Goal: Obtain resource: Download file/media

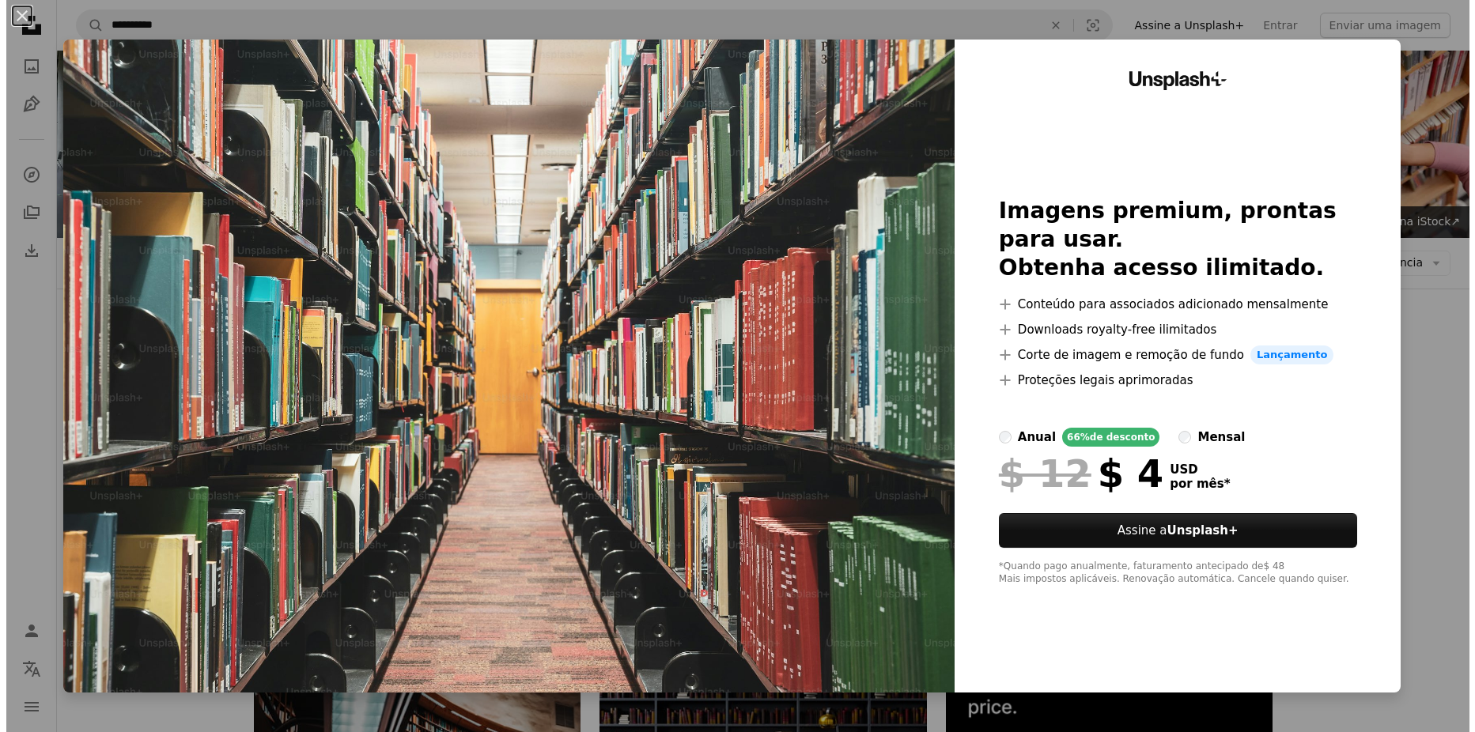
scroll to position [237, 0]
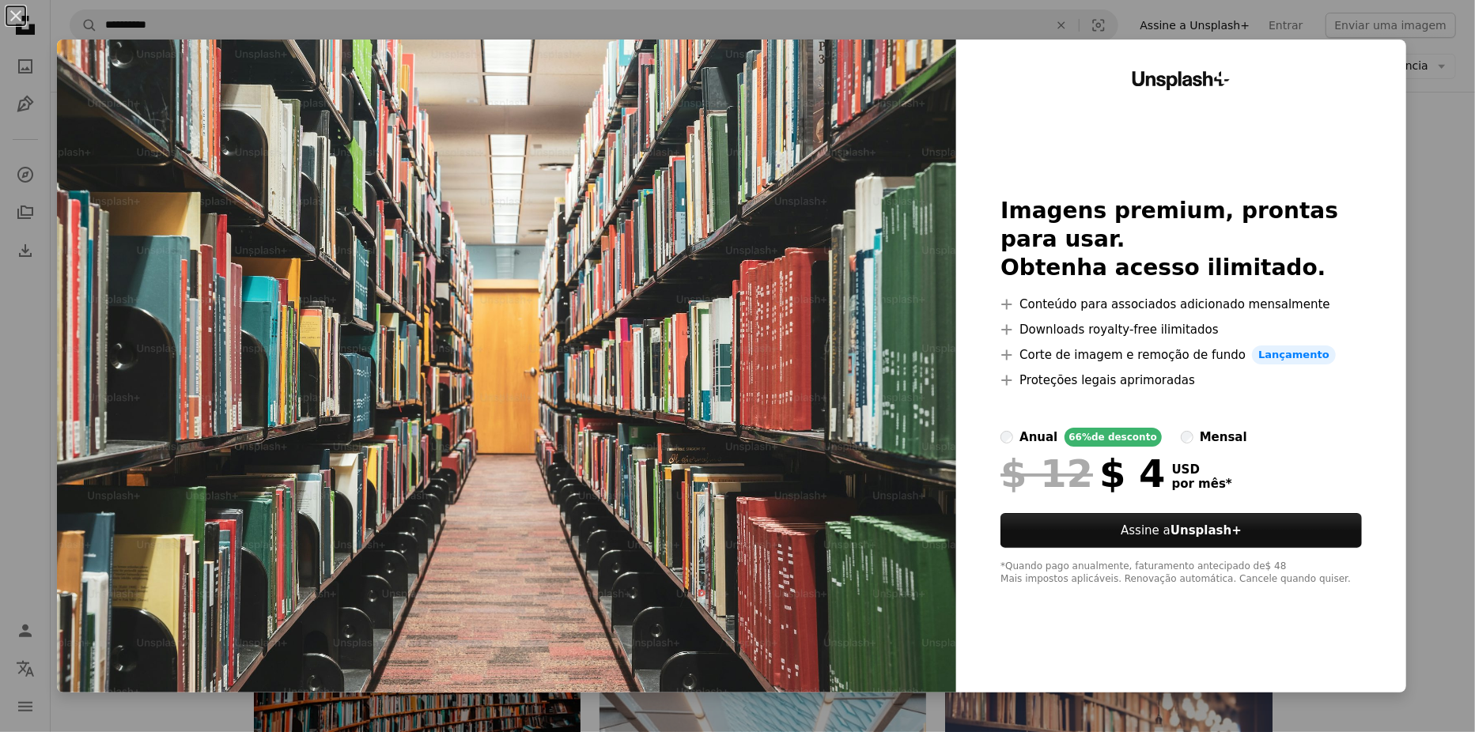
click at [1409, 149] on div "An X shape Unsplash+ Imagens premium, prontas para usar. Obtenha acesso ilimita…" at bounding box center [737, 366] width 1475 height 732
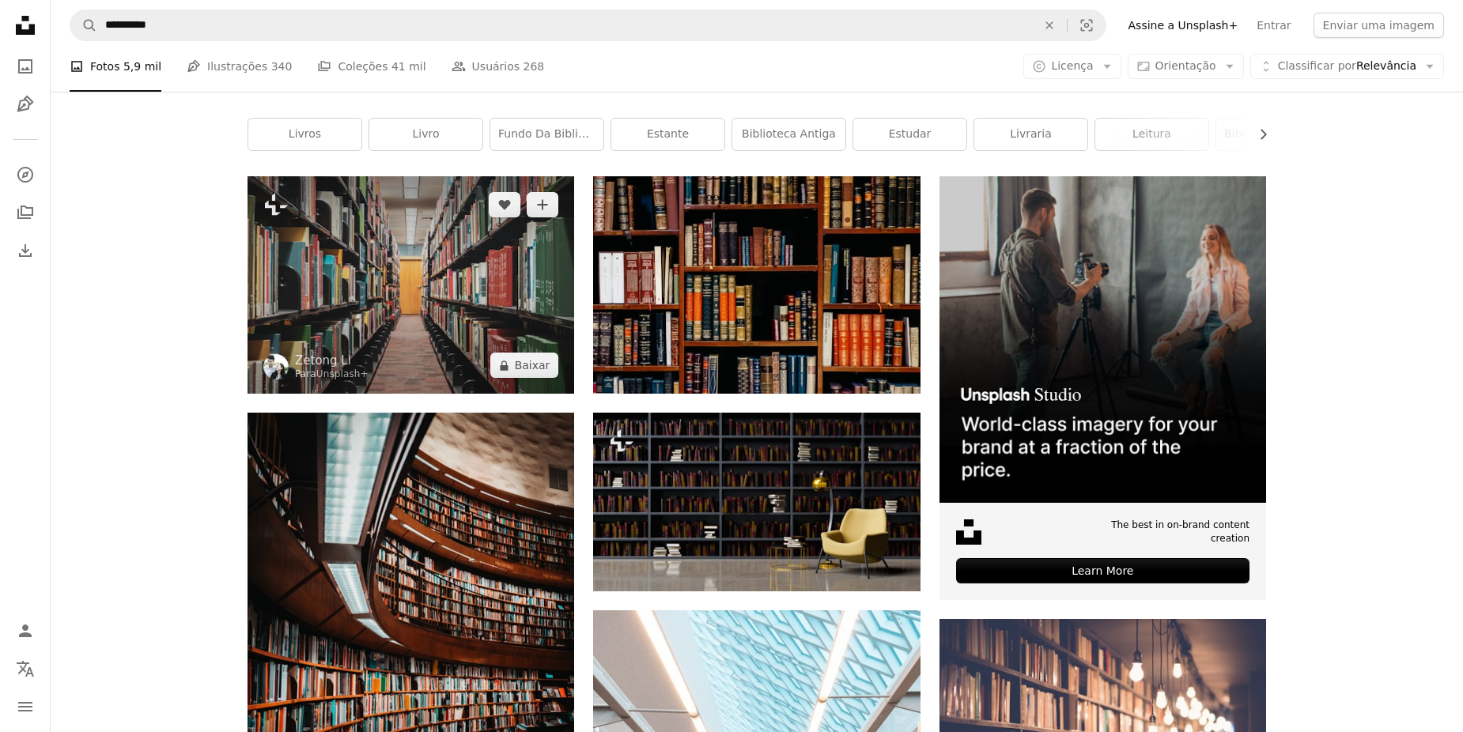
click at [445, 309] on img at bounding box center [411, 284] width 327 height 217
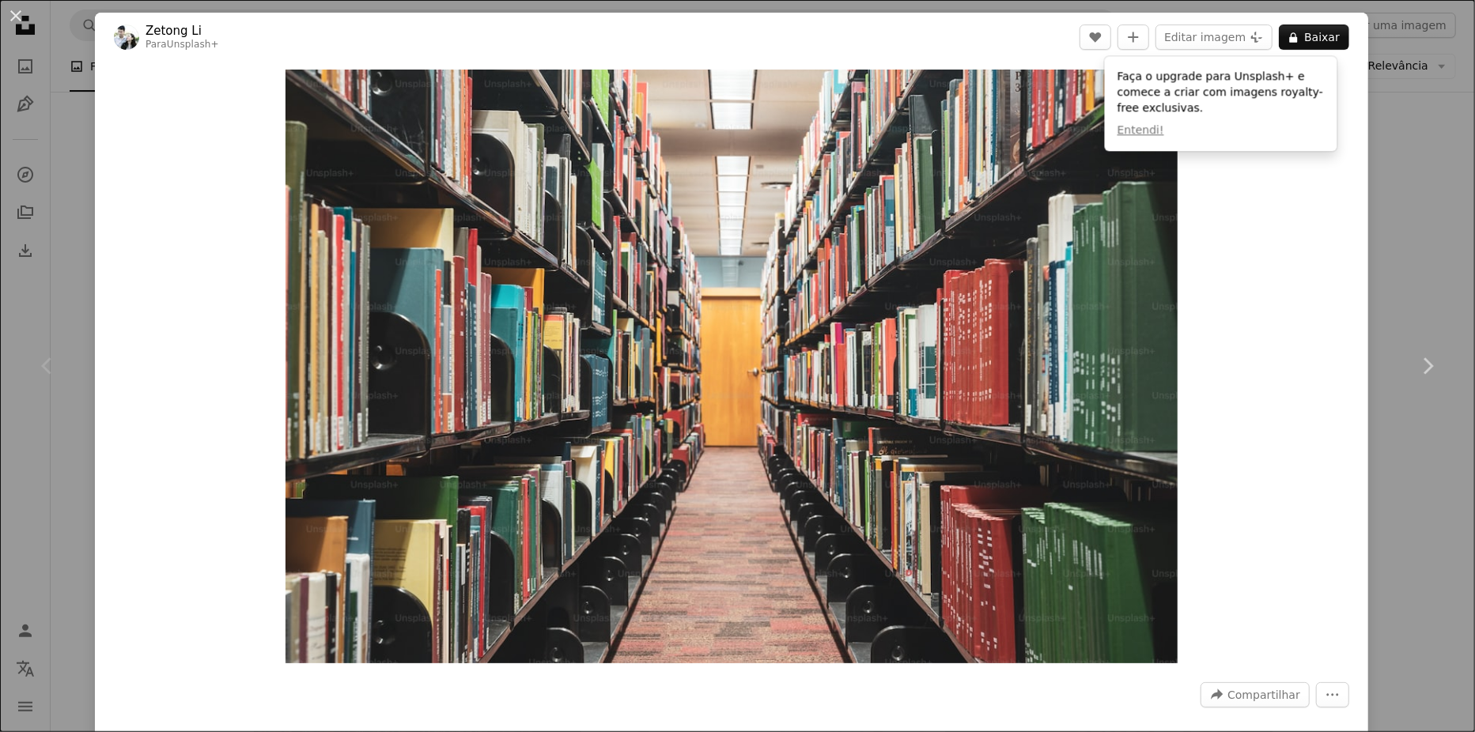
click at [1306, 261] on div "Zoom in" at bounding box center [731, 367] width 1273 height 610
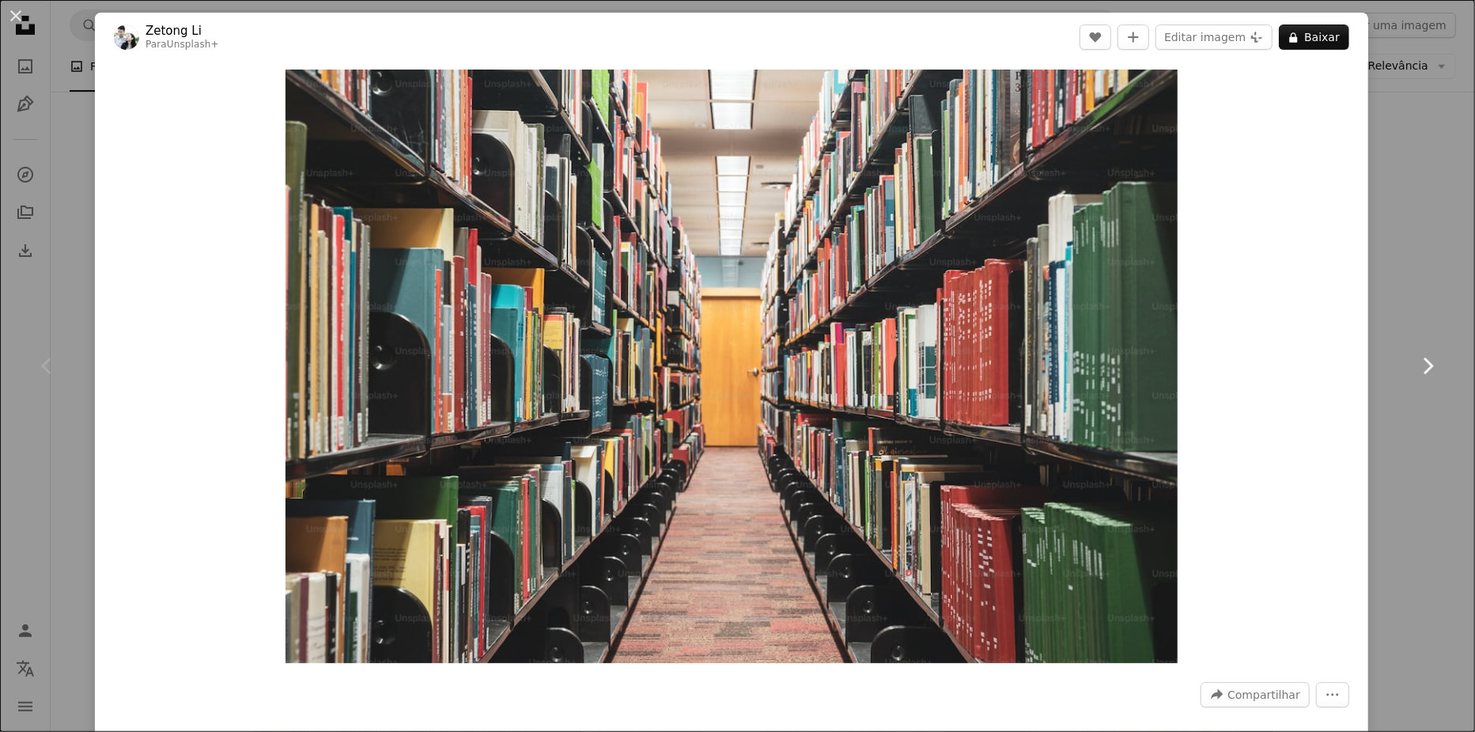
click at [1388, 308] on link "Chevron right" at bounding box center [1427, 366] width 95 height 152
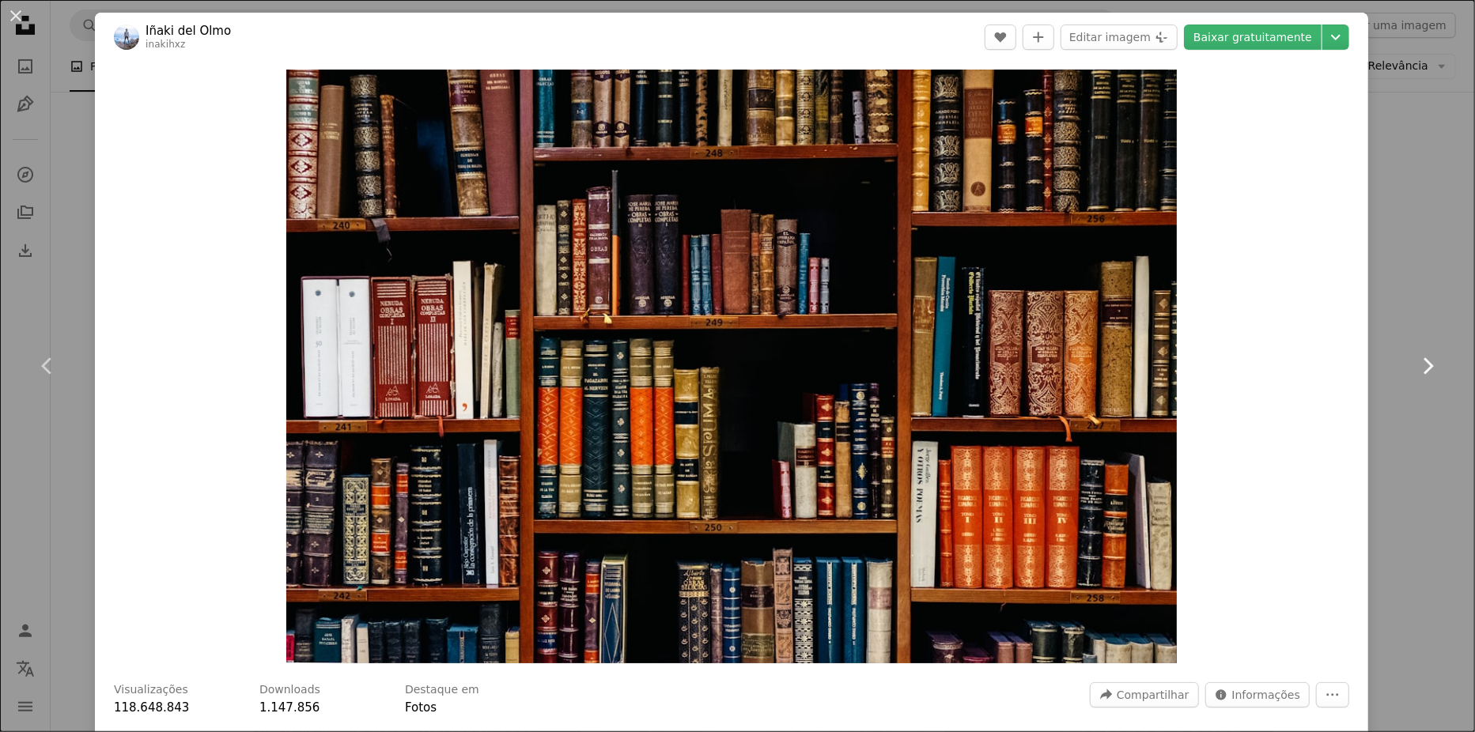
click at [1388, 308] on link "Chevron right" at bounding box center [1427, 366] width 95 height 152
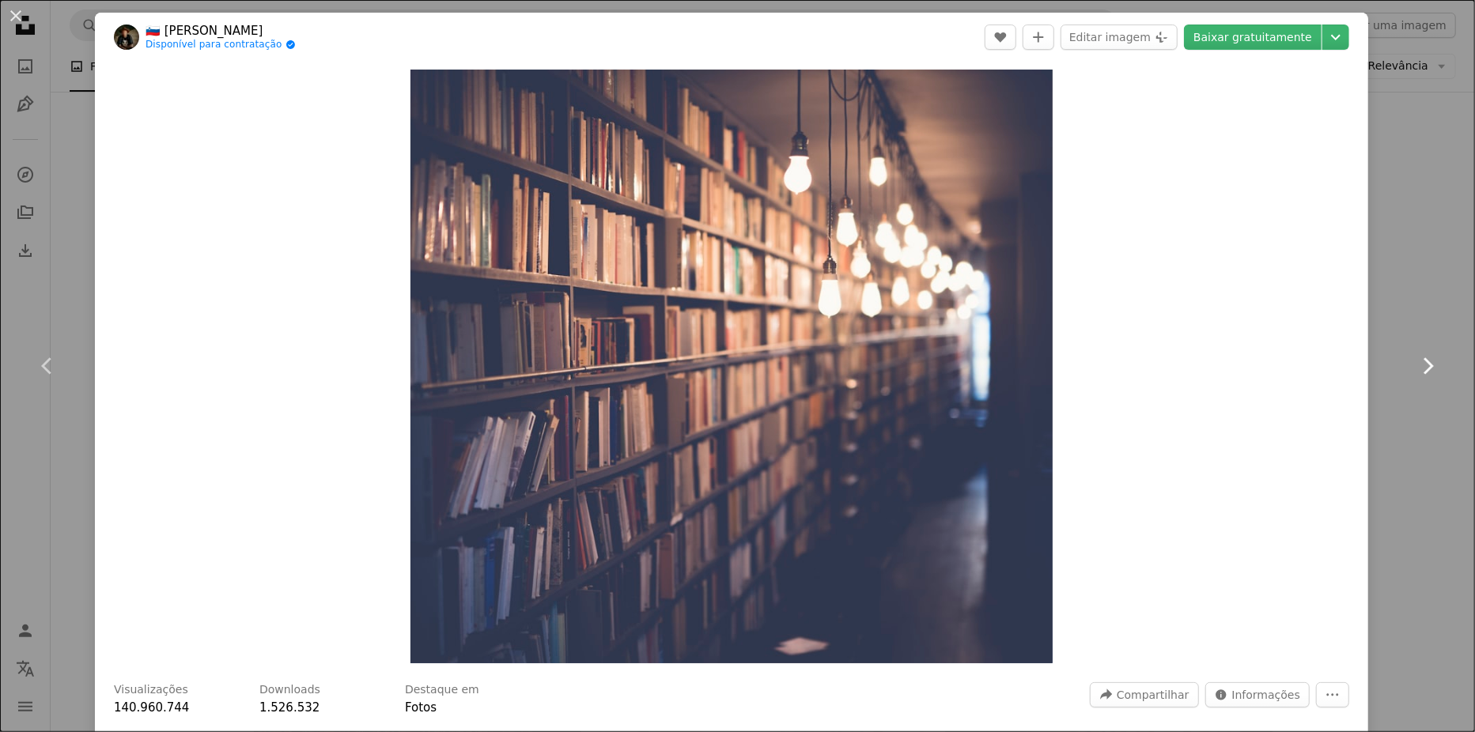
click at [1388, 308] on link "Chevron right" at bounding box center [1427, 366] width 95 height 152
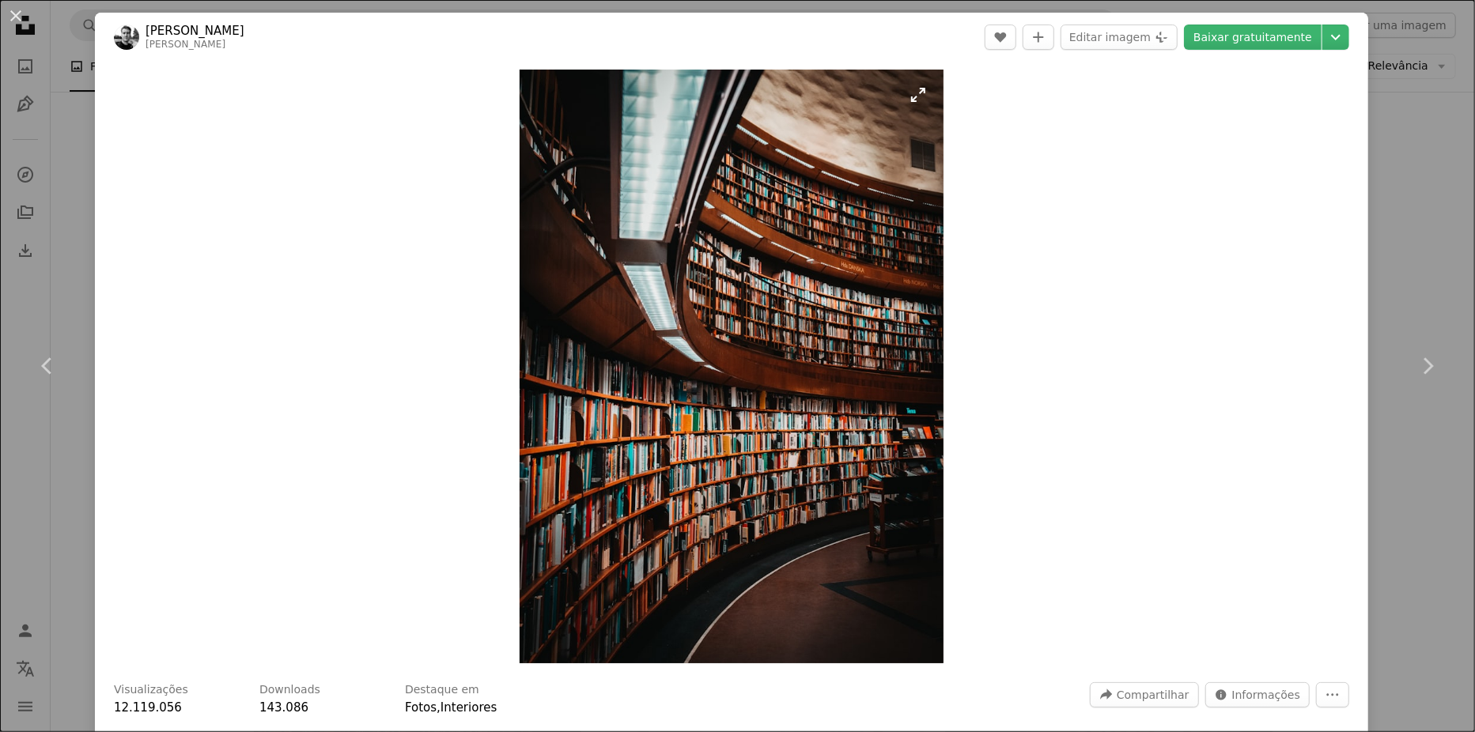
click at [905, 98] on img "Ampliar esta imagem" at bounding box center [732, 367] width 424 height 594
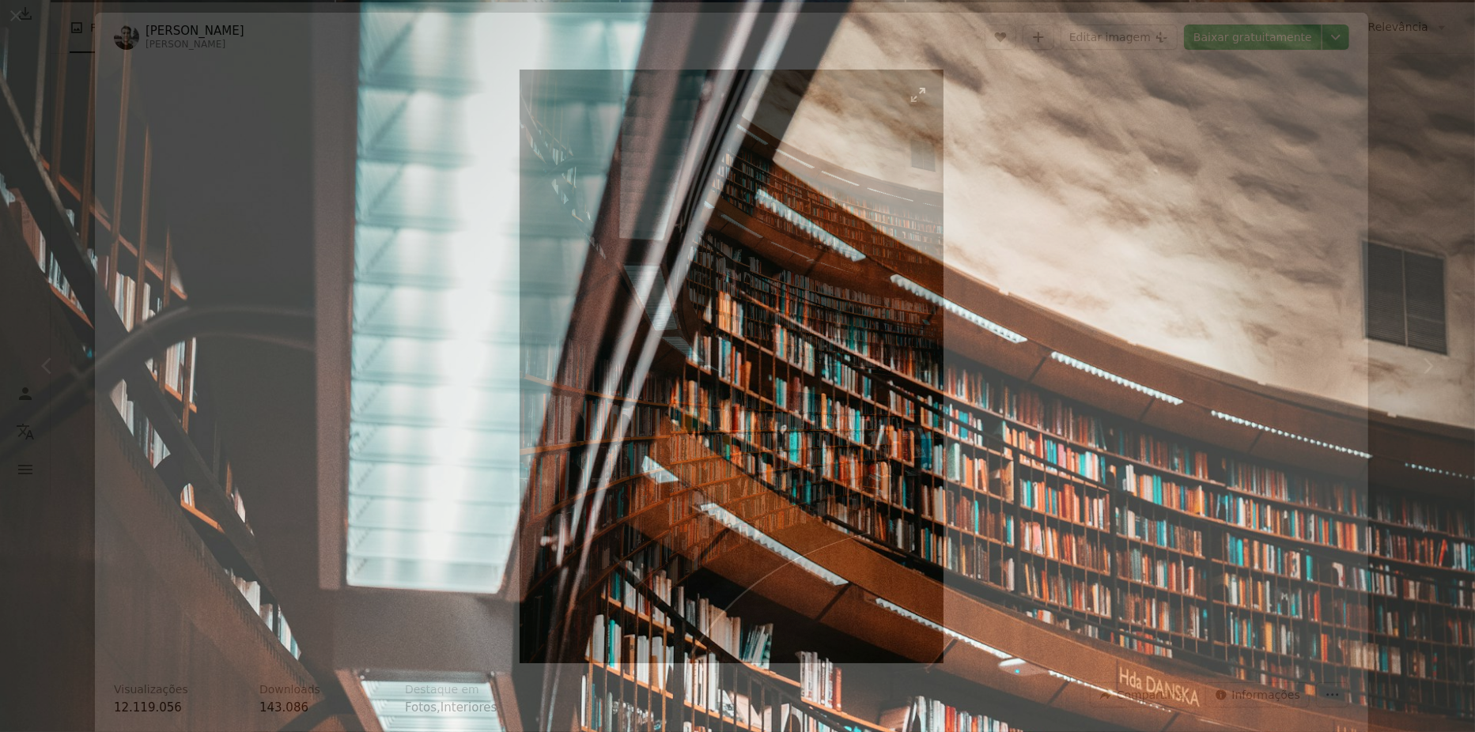
scroll to position [650, 0]
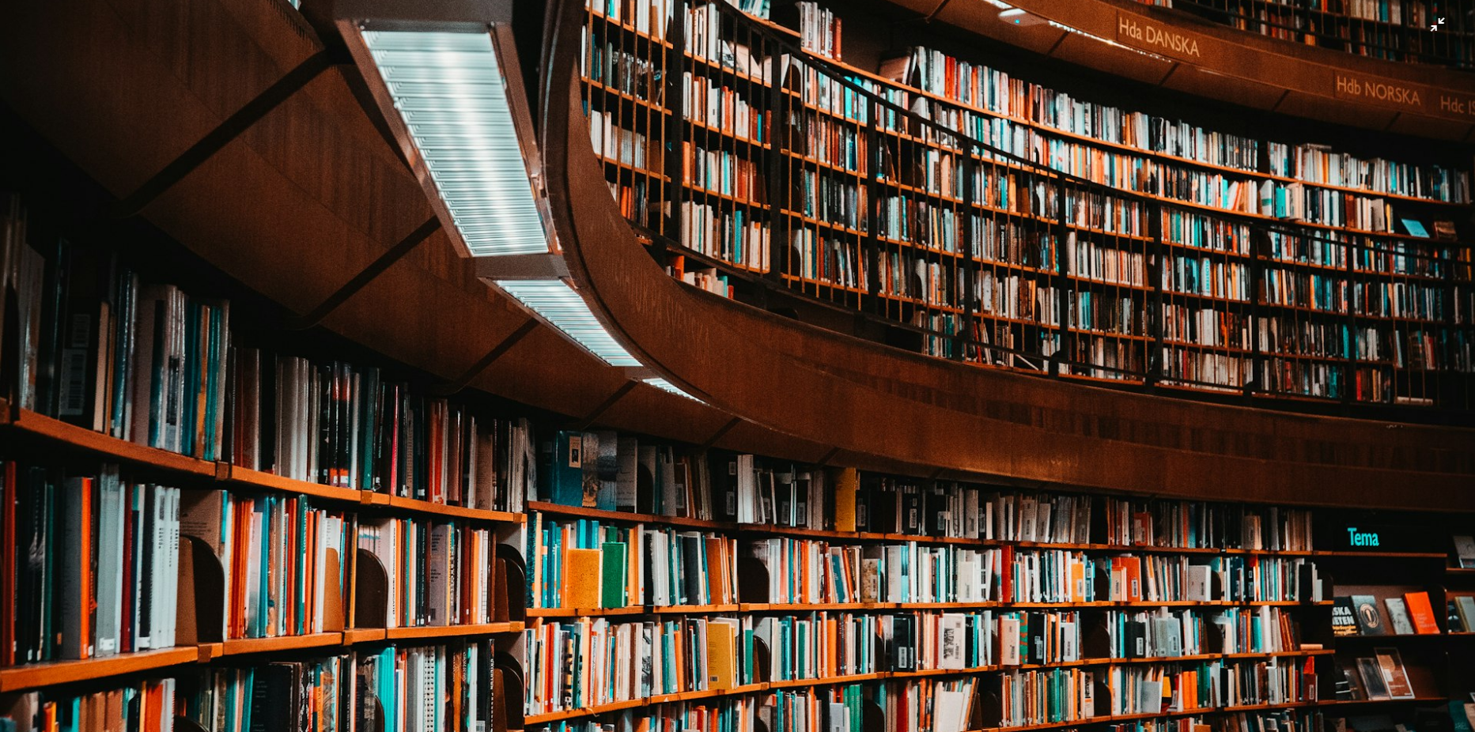
click at [845, 387] on img "Diminuir esta imagem" at bounding box center [737, 382] width 1476 height 2067
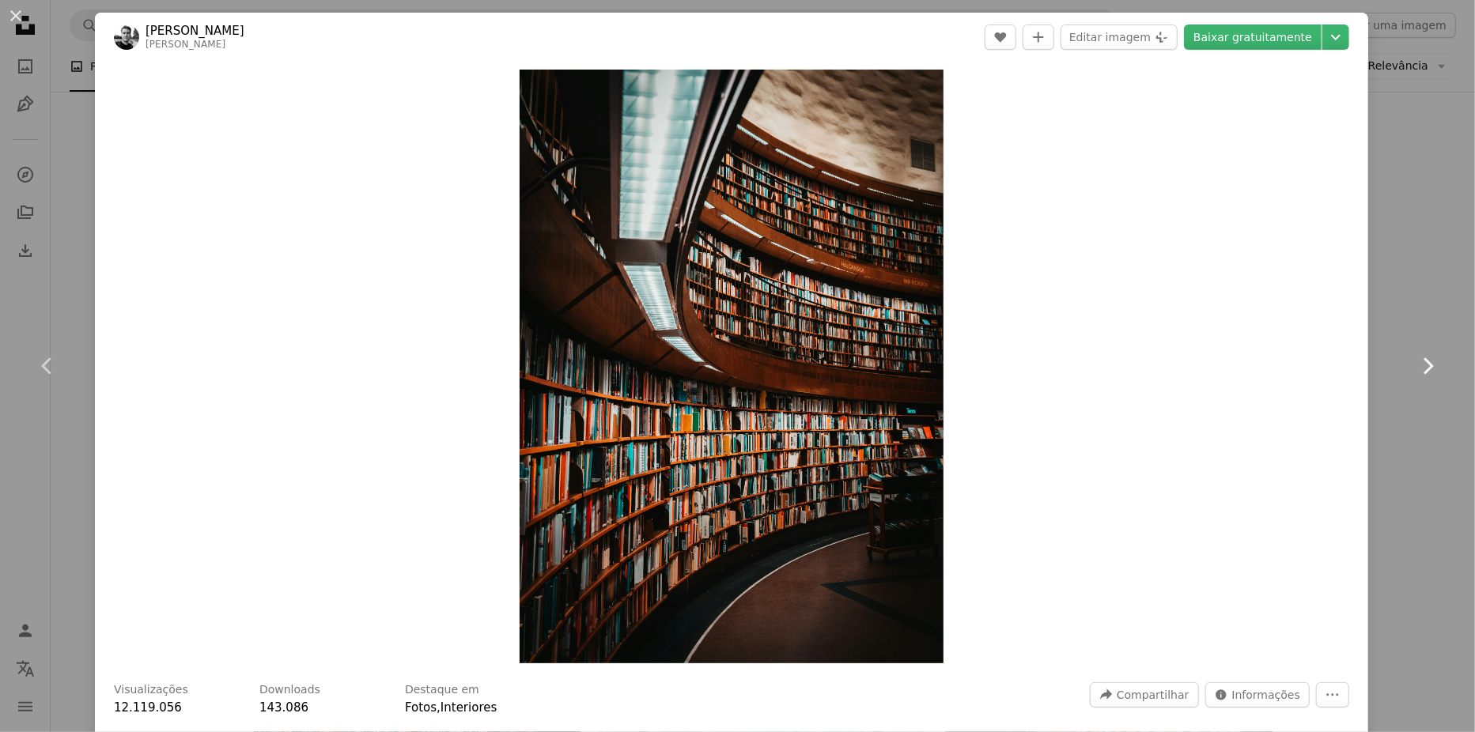
click at [1423, 362] on icon at bounding box center [1428, 365] width 10 height 17
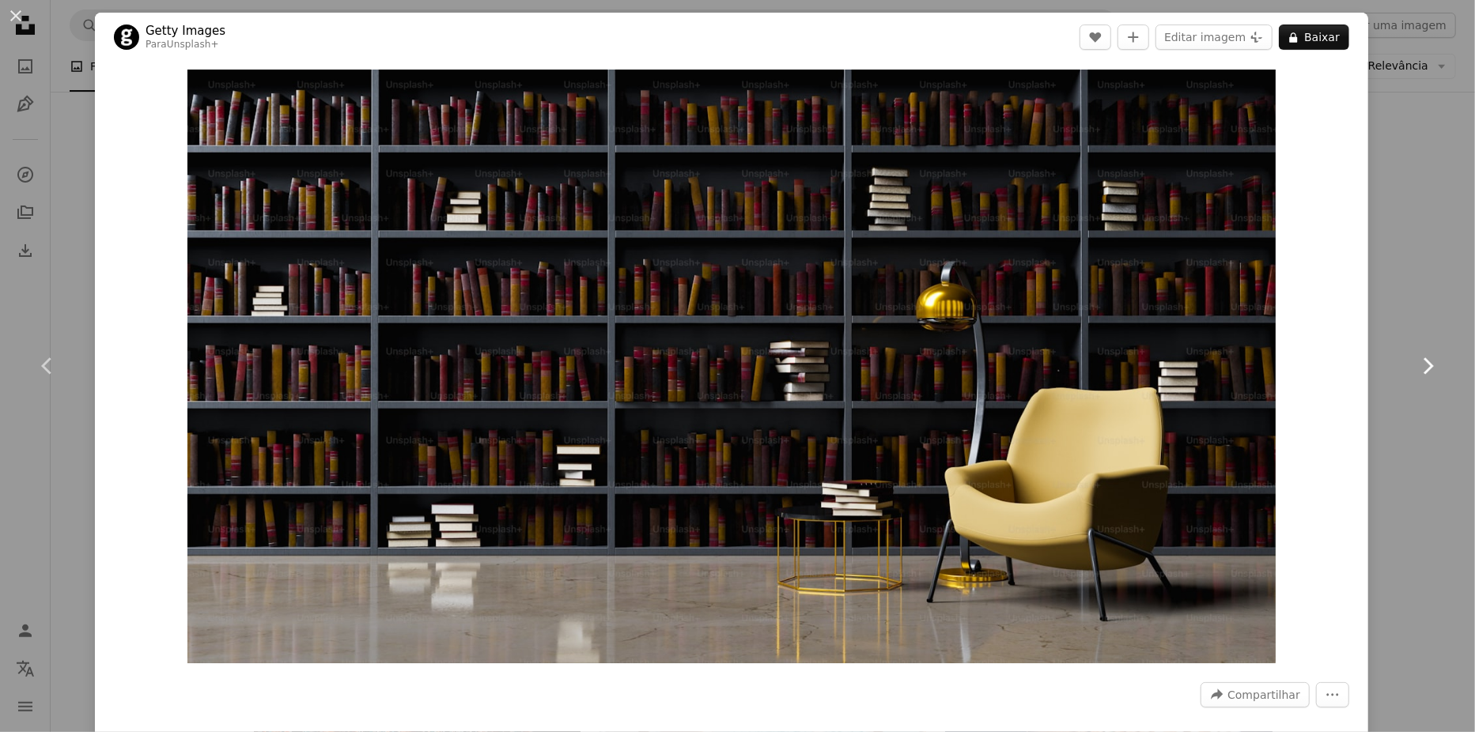
click at [1423, 362] on icon at bounding box center [1428, 365] width 10 height 17
